Goal: Check status: Check status

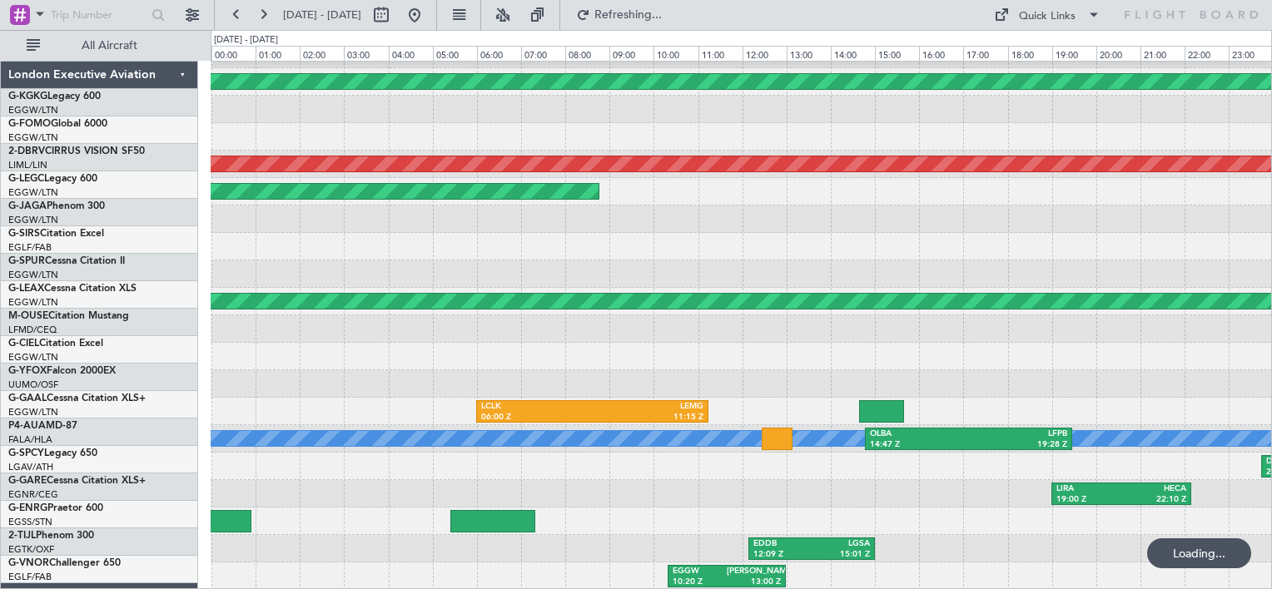
scroll to position [213, 0]
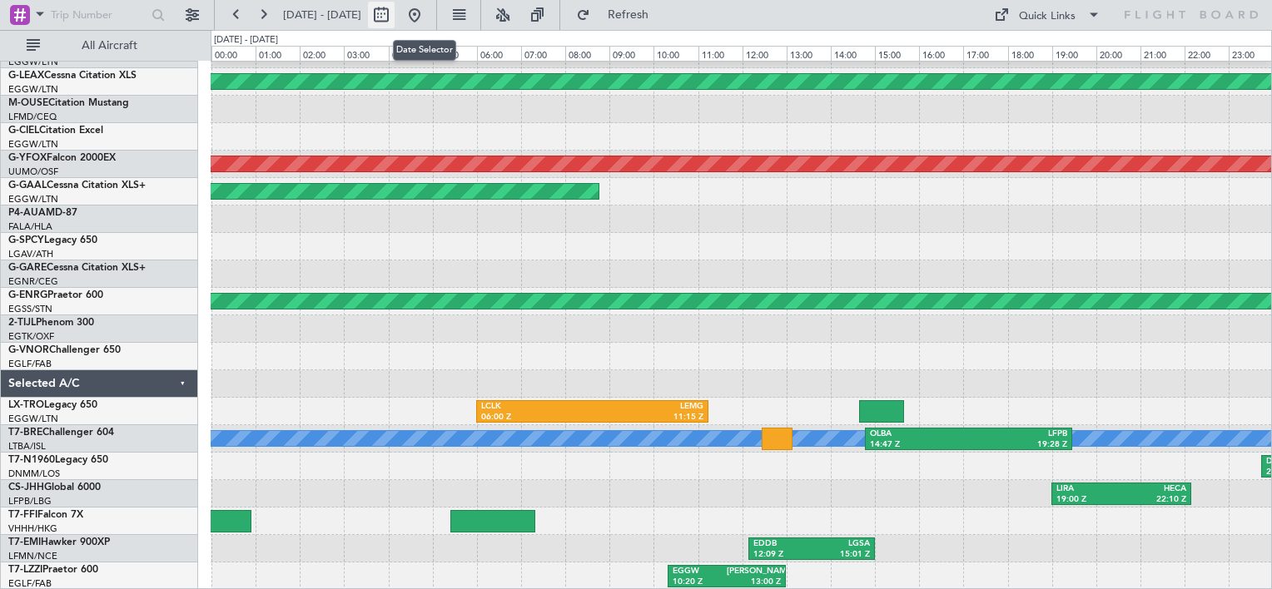
click at [395, 17] on button at bounding box center [381, 15] width 27 height 27
select select "7"
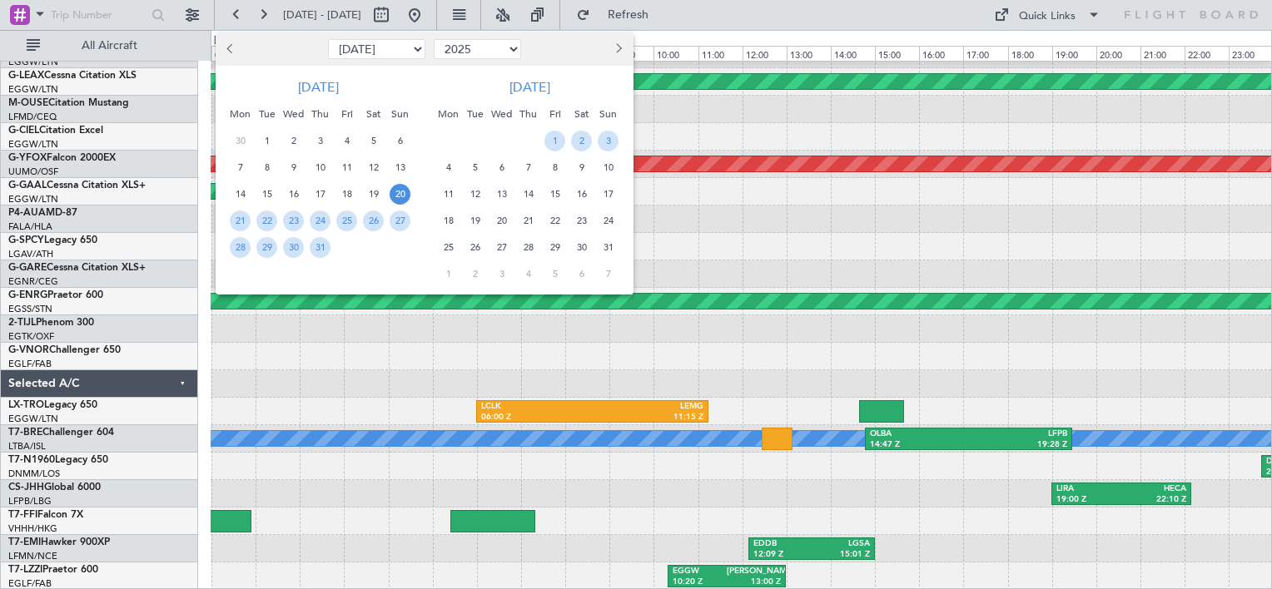
click at [512, 47] on select "2015 2016 2017 2018 2019 2020 2021 2022 2023 2024 2025 2026 2027 2028 2029 2030…" at bounding box center [477, 49] width 87 height 20
select select "2023"
click at [434, 39] on select "2015 2016 2017 2018 2019 2020 2021 2022 2023 2024 2025 2026 2027 2028 2029 2030…" at bounding box center [477, 49] width 87 height 20
click at [445, 168] on span "7" at bounding box center [448, 167] width 21 height 21
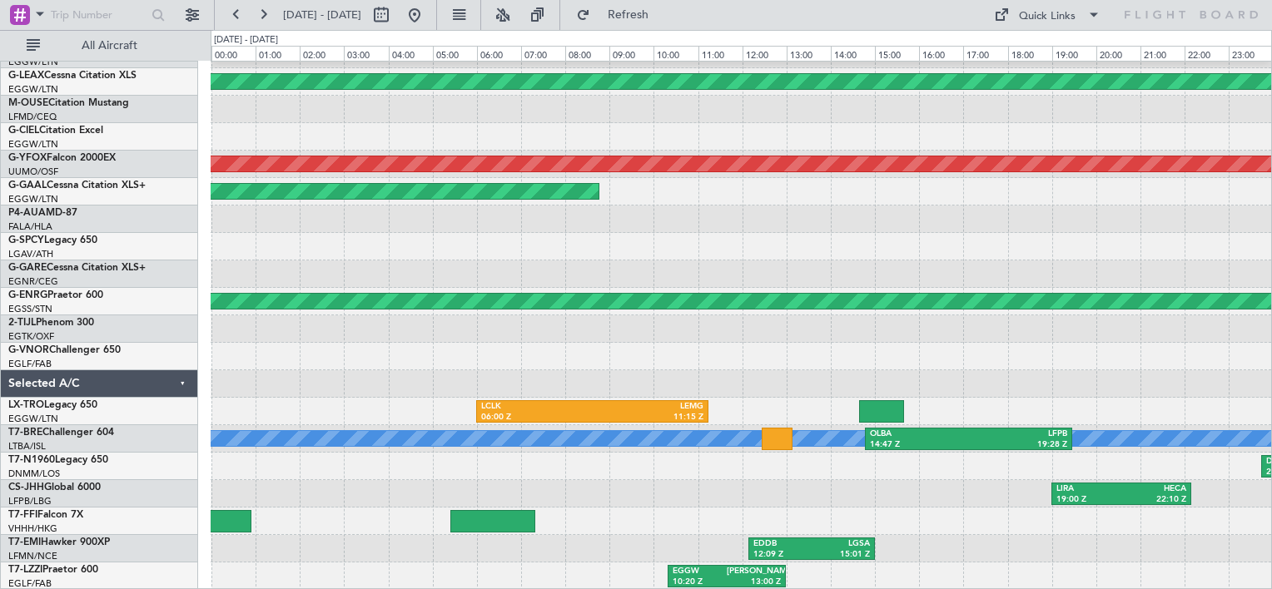
select select "8"
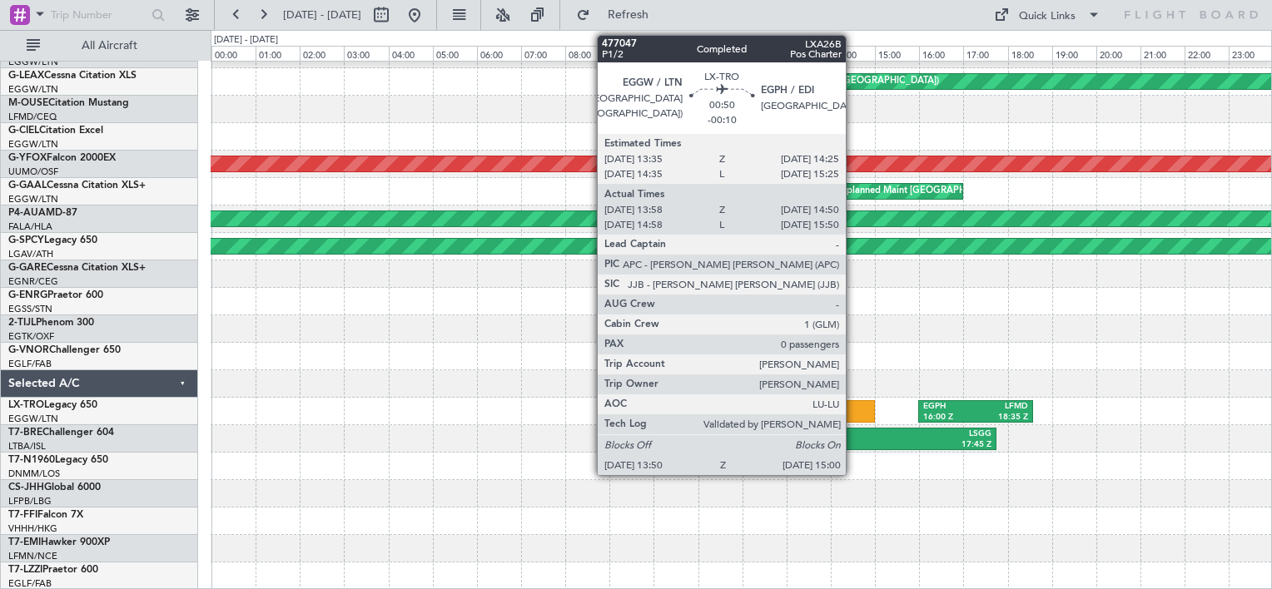
click at [853, 407] on div at bounding box center [849, 411] width 52 height 22
